Goal: Task Accomplishment & Management: Use online tool/utility

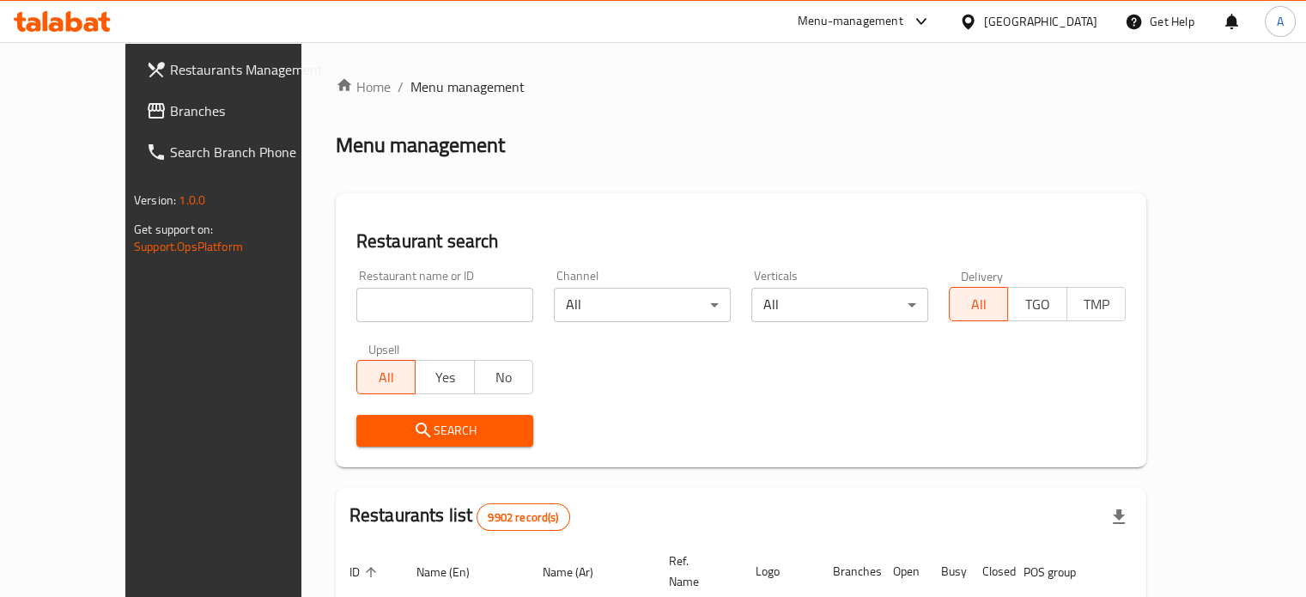
click at [378, 295] on input "search" at bounding box center [444, 305] width 177 height 34
click at [399, 308] on input "search" at bounding box center [444, 305] width 177 height 34
type input "94 grams"
click at [405, 432] on span "Search" at bounding box center [444, 430] width 149 height 21
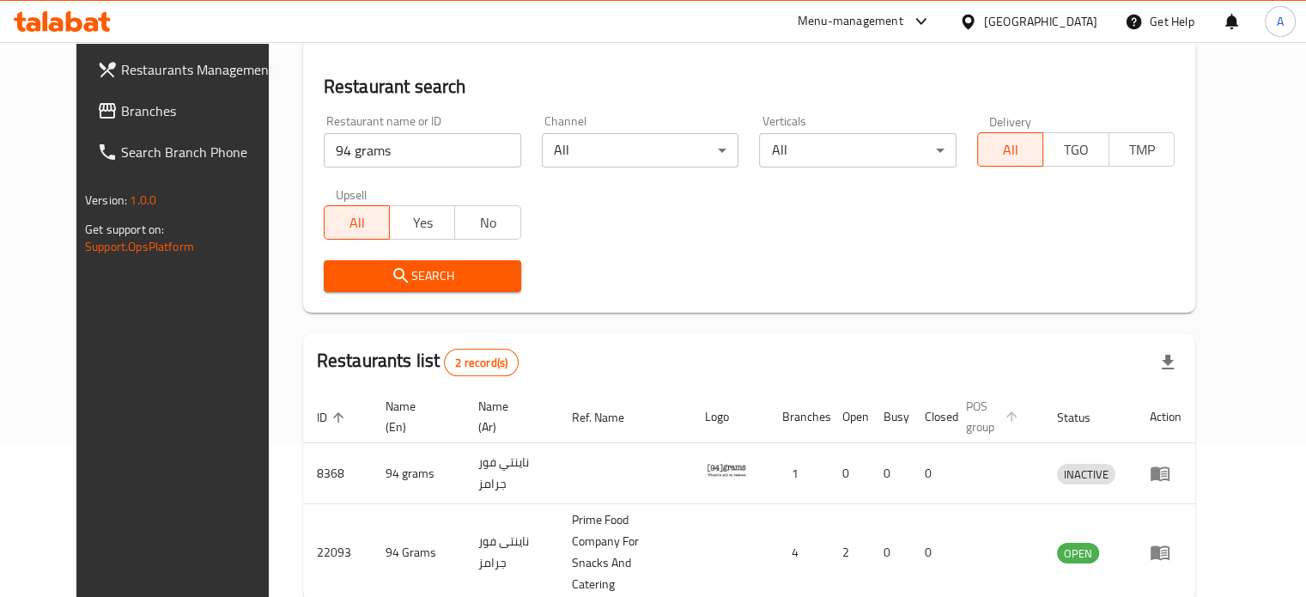
scroll to position [208, 0]
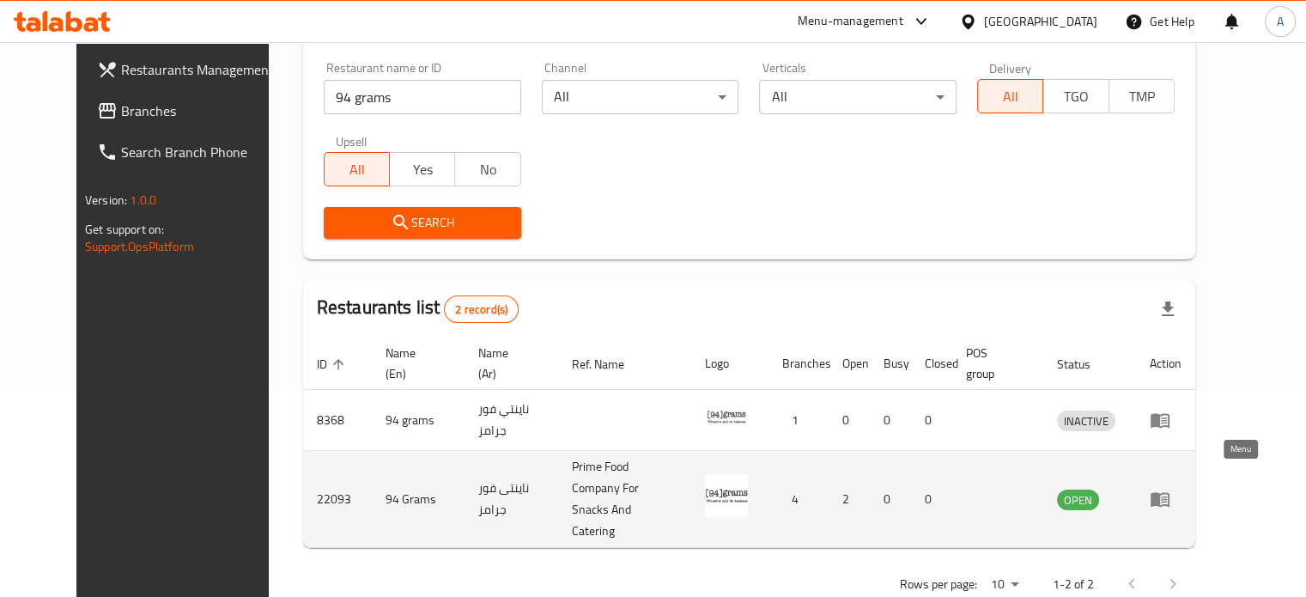
click at [1170, 493] on icon "enhanced table" at bounding box center [1160, 500] width 19 height 15
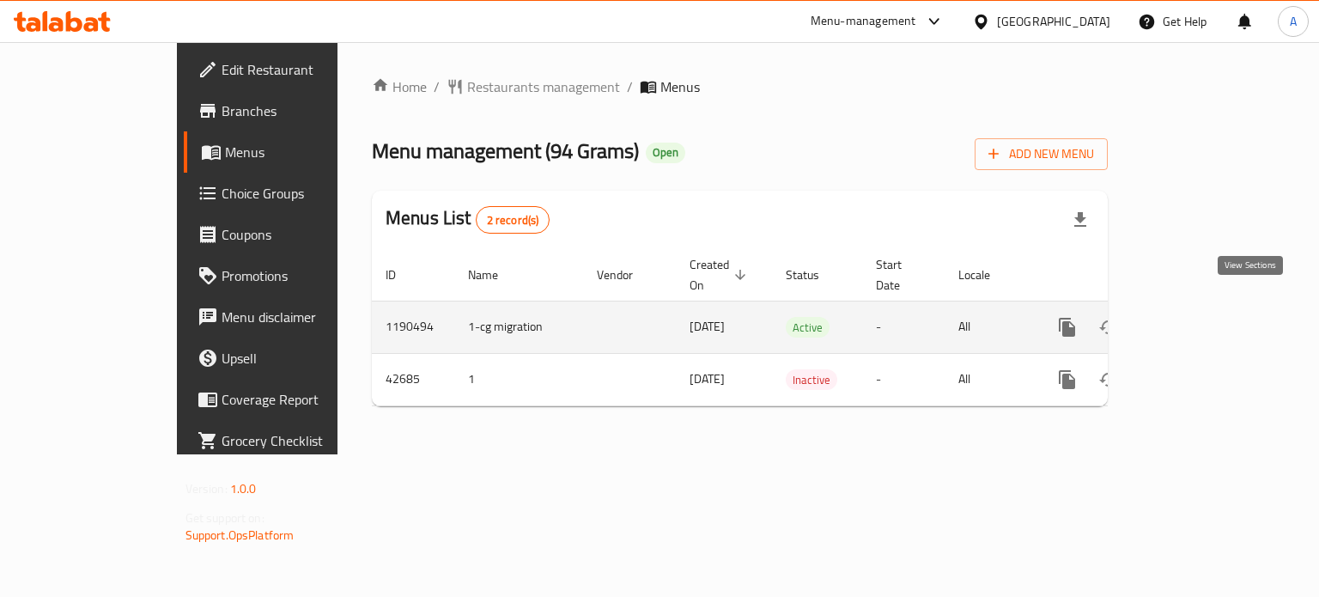
click at [1202, 317] on icon "enhanced table" at bounding box center [1191, 327] width 21 height 21
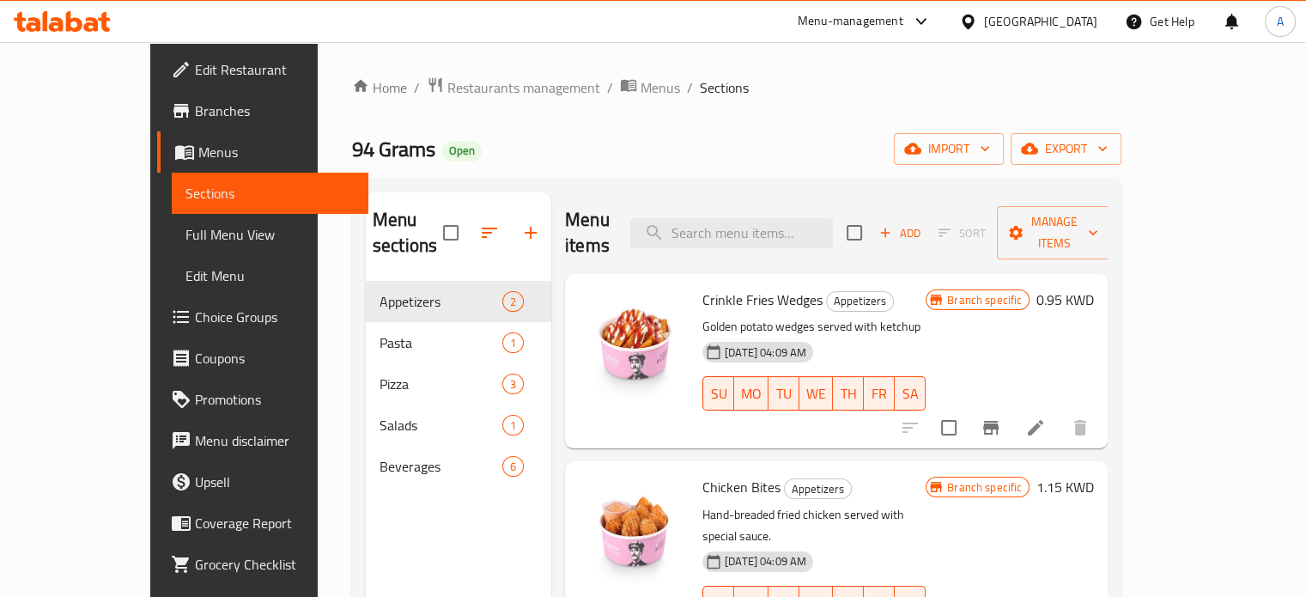
click at [195, 75] on span "Edit Restaurant" at bounding box center [275, 69] width 160 height 21
